Goal: Transaction & Acquisition: Purchase product/service

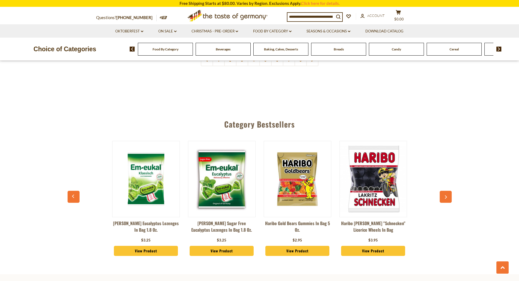
scroll to position [1361, 0]
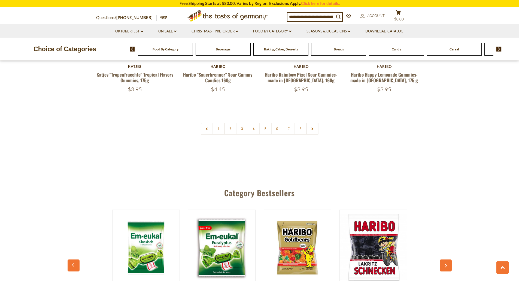
click at [448, 259] on button "button" at bounding box center [445, 265] width 12 height 12
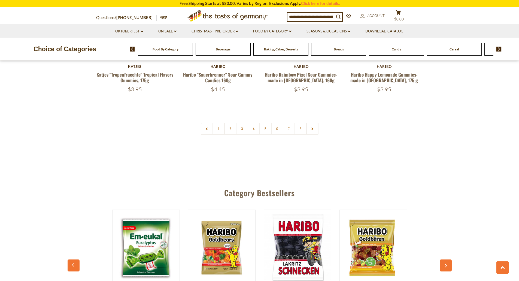
click at [448, 259] on button "button" at bounding box center [445, 265] width 12 height 12
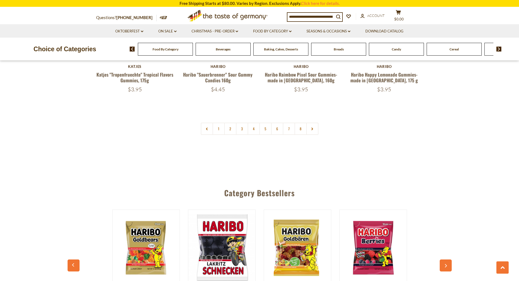
click at [448, 259] on button "button" at bounding box center [445, 265] width 12 height 12
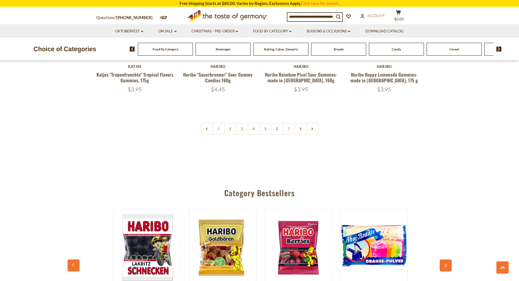
scroll to position [0, 227]
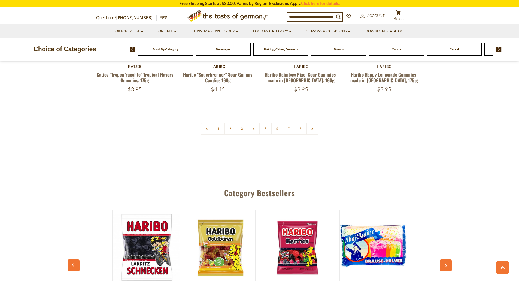
click at [446, 259] on button "button" at bounding box center [445, 265] width 12 height 12
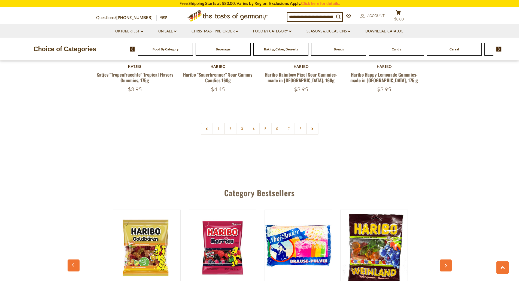
scroll to position [0, 303]
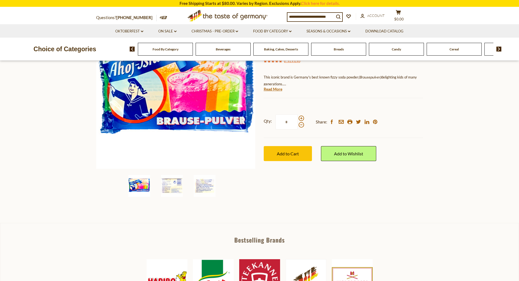
scroll to position [82, 0]
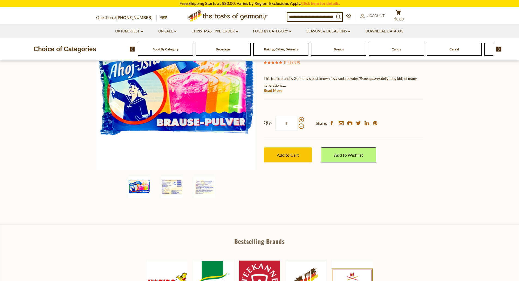
click at [169, 186] on img at bounding box center [172, 187] width 22 height 22
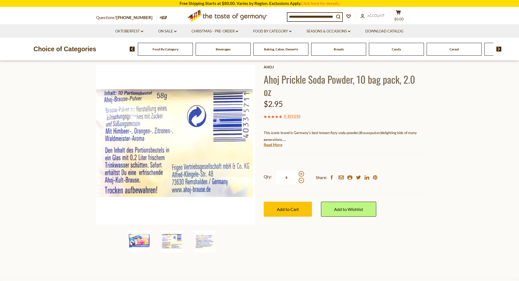
scroll to position [27, 0]
click at [201, 240] on img at bounding box center [205, 242] width 22 height 22
